Goal: Task Accomplishment & Management: Manage account settings

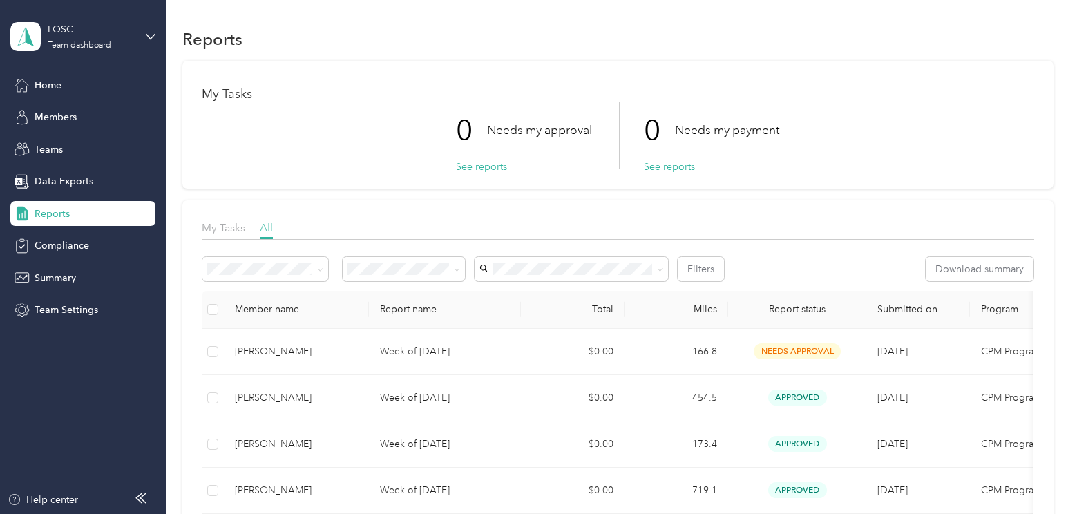
click at [267, 228] on span "All" at bounding box center [266, 227] width 13 height 13
click at [236, 233] on span "My Tasks" at bounding box center [224, 227] width 44 height 13
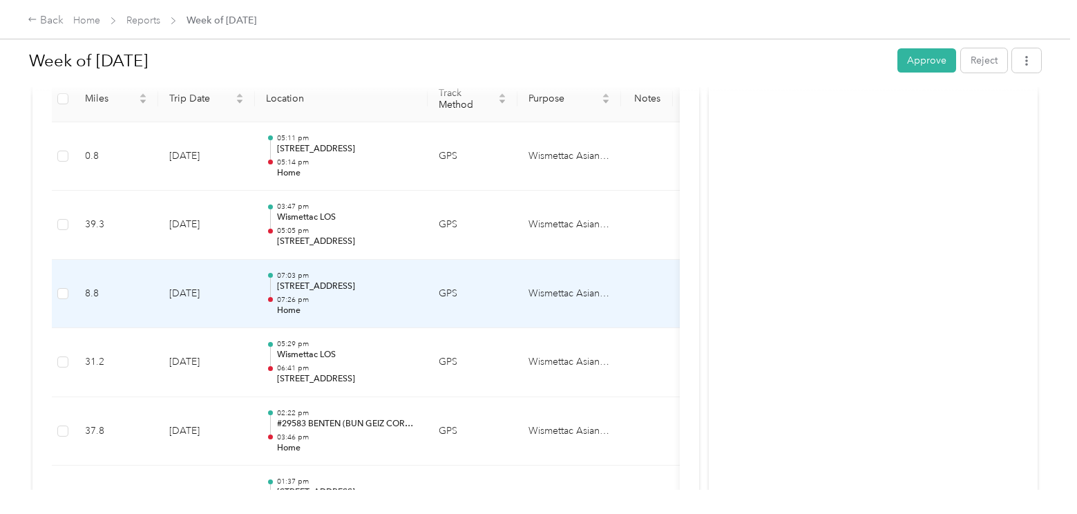
scroll to position [322, 0]
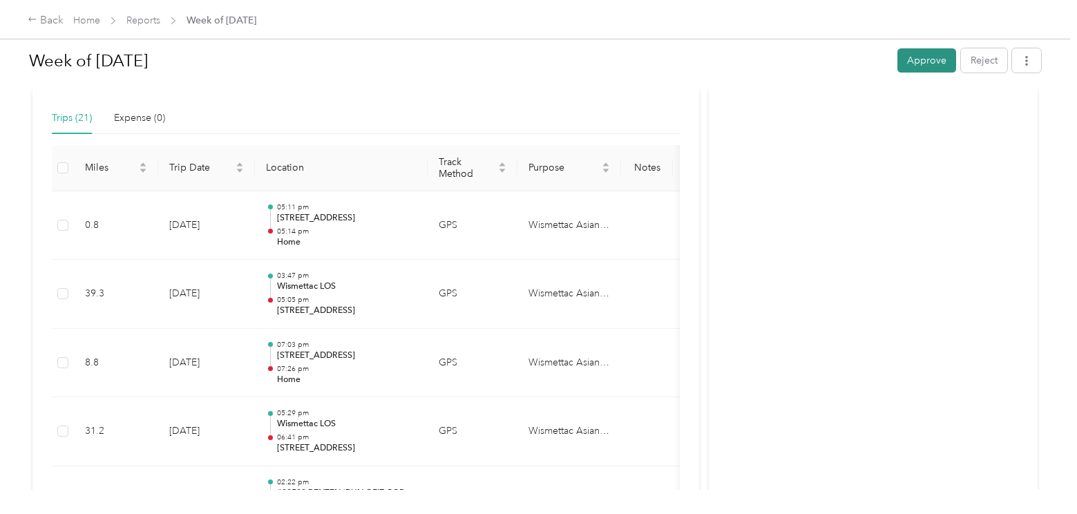
click at [929, 55] on button "Approve" at bounding box center [926, 60] width 59 height 24
click at [137, 22] on link "Reports" at bounding box center [143, 21] width 34 height 12
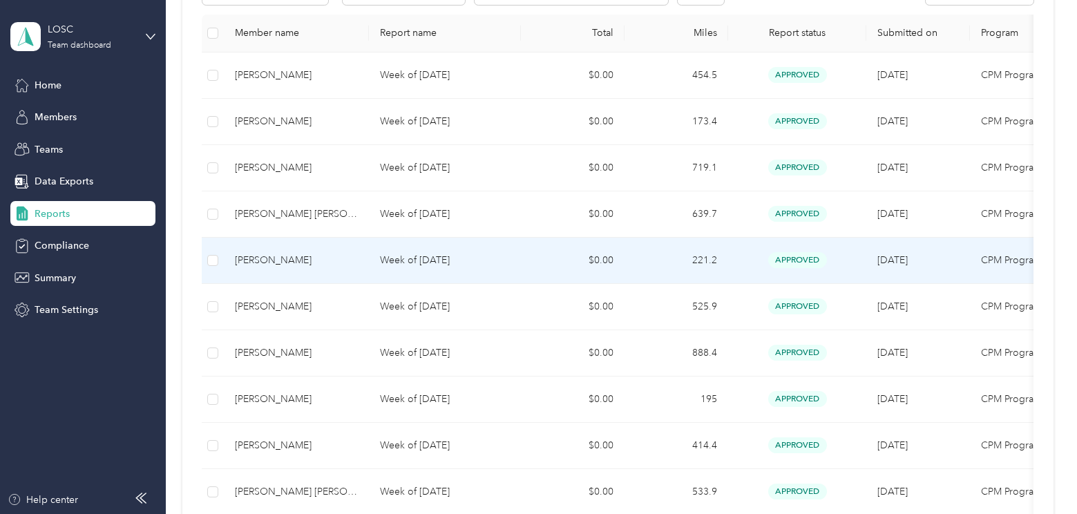
scroll to position [207, 0]
